Goal: Complete application form

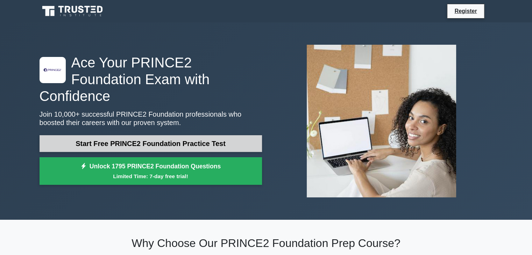
click at [180, 135] on link "Start Free PRINCE2 Foundation Practice Test" at bounding box center [150, 143] width 222 height 17
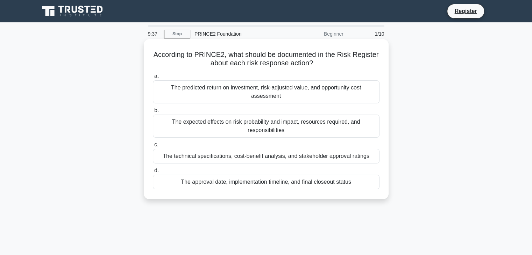
click at [252, 183] on div "The approval date, implementation timeline, and final closeout status" at bounding box center [266, 182] width 227 height 15
click at [153, 173] on input "d. The approval date, implementation timeline, and final closeout status" at bounding box center [153, 170] width 0 height 5
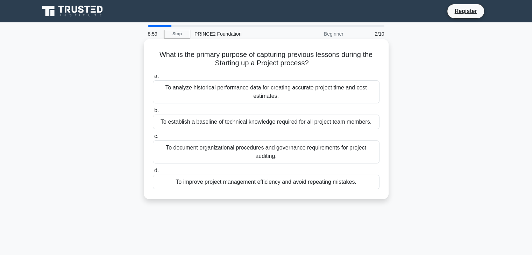
click at [253, 184] on div "To improve project management efficiency and avoid repeating mistakes." at bounding box center [266, 182] width 227 height 15
click at [153, 173] on input "d. To improve project management efficiency and avoid repeating mistakes." at bounding box center [153, 170] width 0 height 5
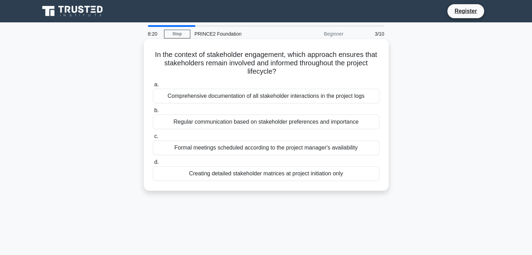
click at [263, 122] on div "Regular communication based on stakeholder preferences and importance" at bounding box center [266, 122] width 227 height 15
click at [153, 113] on input "b. Regular communication based on stakeholder preferences and importance" at bounding box center [153, 110] width 0 height 5
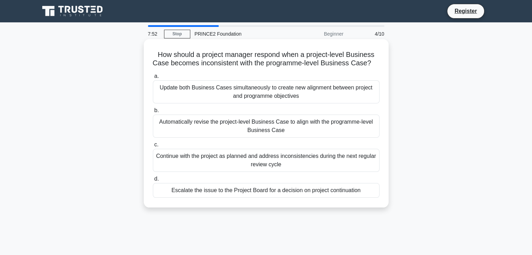
click at [295, 102] on div "Update both Business Cases simultaneously to create new alignment between proje…" at bounding box center [266, 91] width 227 height 23
click at [153, 79] on input "a. Update both Business Cases simultaneously to create new alignment between pr…" at bounding box center [153, 76] width 0 height 5
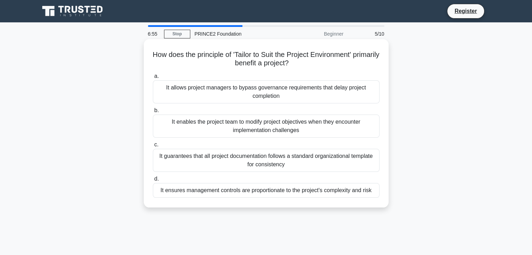
click at [257, 124] on div "It enables the project team to modify project objectives when they encounter im…" at bounding box center [266, 126] width 227 height 23
click at [153, 113] on input "b. It enables the project team to modify project objectives when they encounter…" at bounding box center [153, 110] width 0 height 5
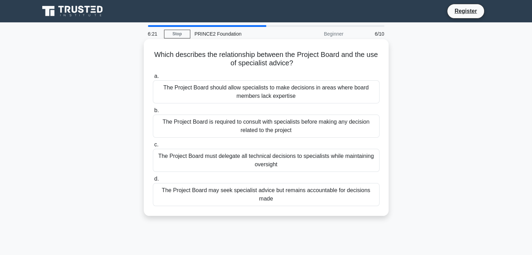
click at [272, 193] on div "The Project Board may seek specialist advice but remains accountable for decisi…" at bounding box center [266, 194] width 227 height 23
click at [153, 181] on input "d. The Project Board may seek specialist advice but remains accountable for dec…" at bounding box center [153, 179] width 0 height 5
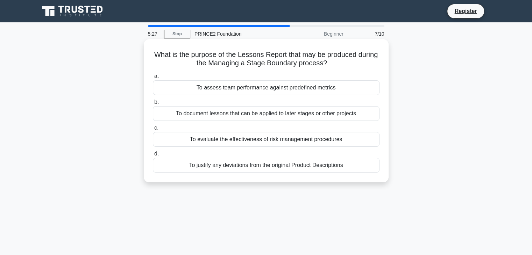
click at [259, 116] on div "To document lessons that can be applied to later stages or other projects" at bounding box center [266, 113] width 227 height 15
click at [153, 105] on input "b. To document lessons that can be applied to later stages or other projects" at bounding box center [153, 102] width 0 height 5
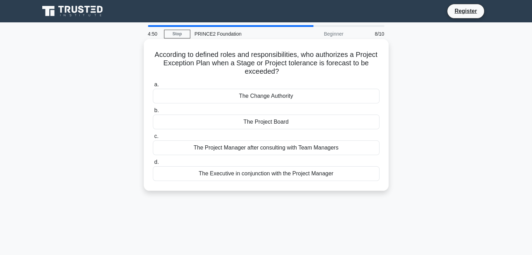
click at [263, 175] on div "The Executive in conjunction with the Project Manager" at bounding box center [266, 173] width 227 height 15
click at [153, 165] on input "d. The Executive in conjunction with the Project Manager" at bounding box center [153, 162] width 0 height 5
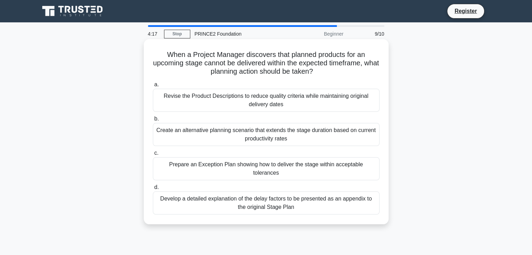
click at [273, 164] on div "Prepare an Exception Plan showing how to deliver the stage within acceptable to…" at bounding box center [266, 168] width 227 height 23
click at [153, 156] on input "c. Prepare an Exception Plan showing how to deliver the stage within acceptable…" at bounding box center [153, 153] width 0 height 5
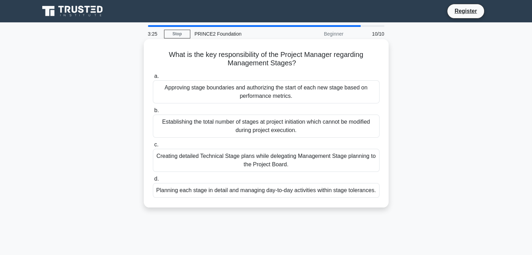
click at [274, 192] on div "Planning each stage in detail and managing day-to-day activities within stage t…" at bounding box center [266, 190] width 227 height 15
click at [153, 181] on input "d. Planning each stage in detail and managing day-to-day activities within stag…" at bounding box center [153, 179] width 0 height 5
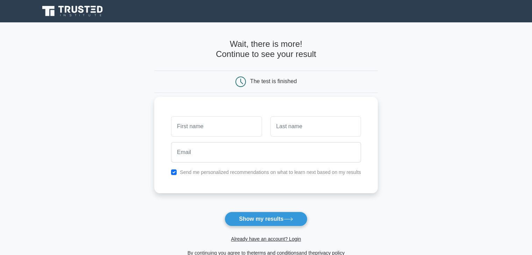
click at [220, 127] on input "text" at bounding box center [216, 126] width 91 height 20
type input "Nik"
click at [305, 123] on input "text" at bounding box center [315, 126] width 91 height 20
type input "Merchant"
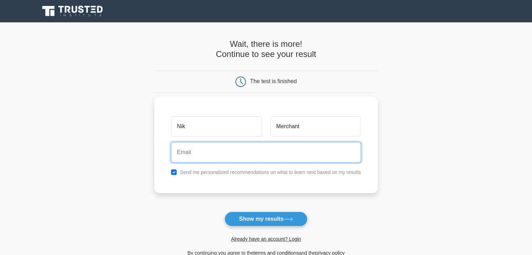
click at [264, 153] on input "email" at bounding box center [266, 152] width 190 height 20
type input "nik.merchant@mtms.co.uk"
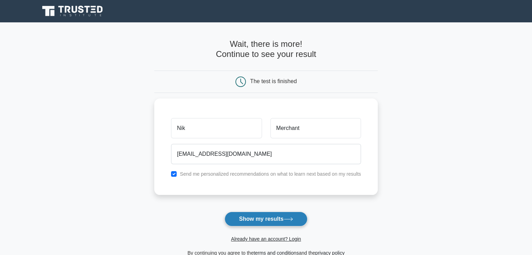
click at [258, 219] on button "Show my results" at bounding box center [265, 219] width 82 height 15
